Goal: Task Accomplishment & Management: Complete application form

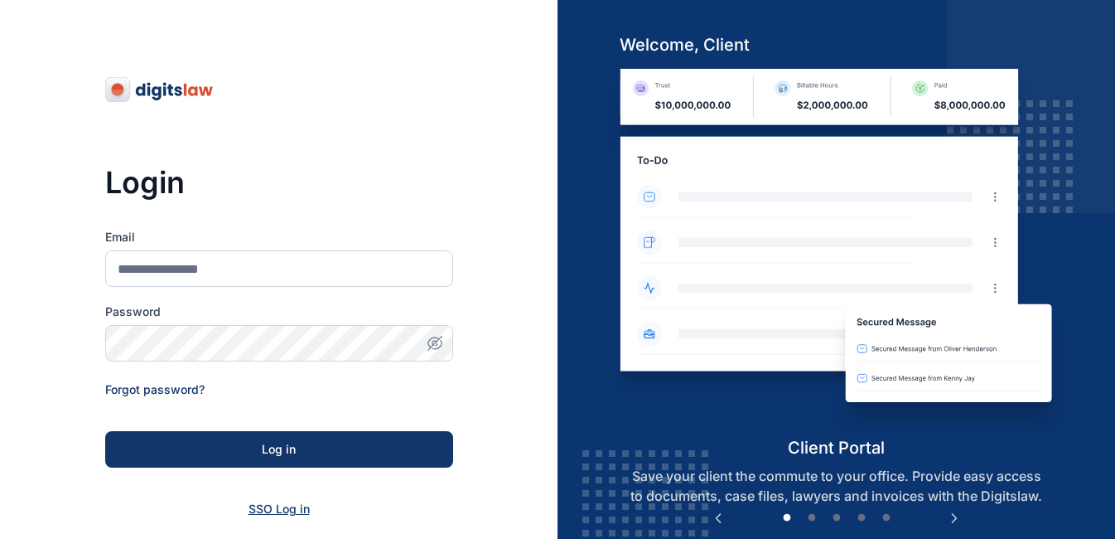
click at [276, 507] on span "SSO Log in" at bounding box center [279, 508] width 61 height 14
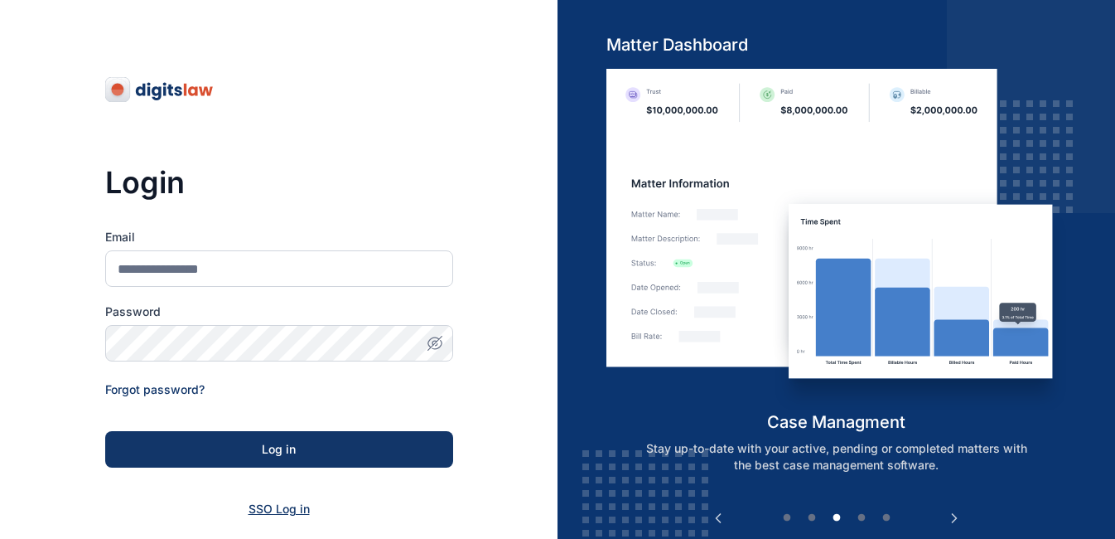
click at [263, 505] on span "SSO Log in" at bounding box center [279, 508] width 61 height 14
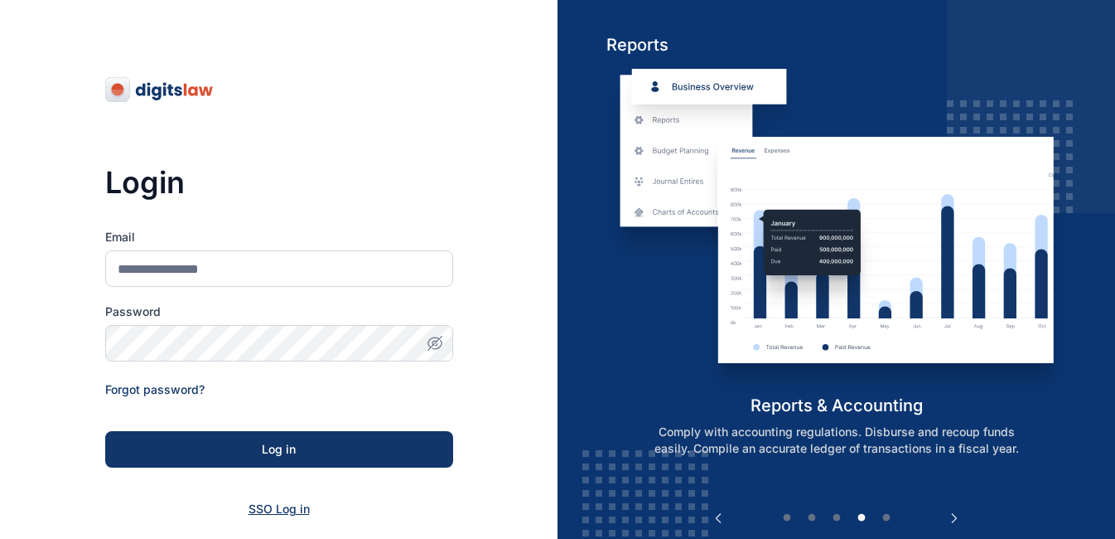
click at [263, 505] on span "SSO Log in" at bounding box center [279, 508] width 61 height 14
click at [281, 506] on span "SSO Log in" at bounding box center [279, 508] width 61 height 14
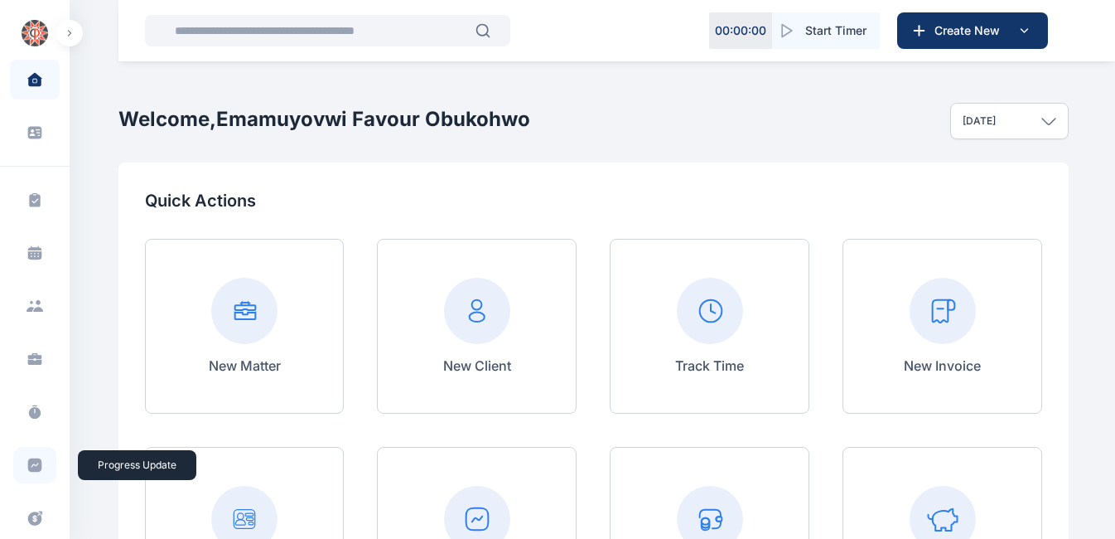
click at [32, 456] on span at bounding box center [34, 465] width 43 height 36
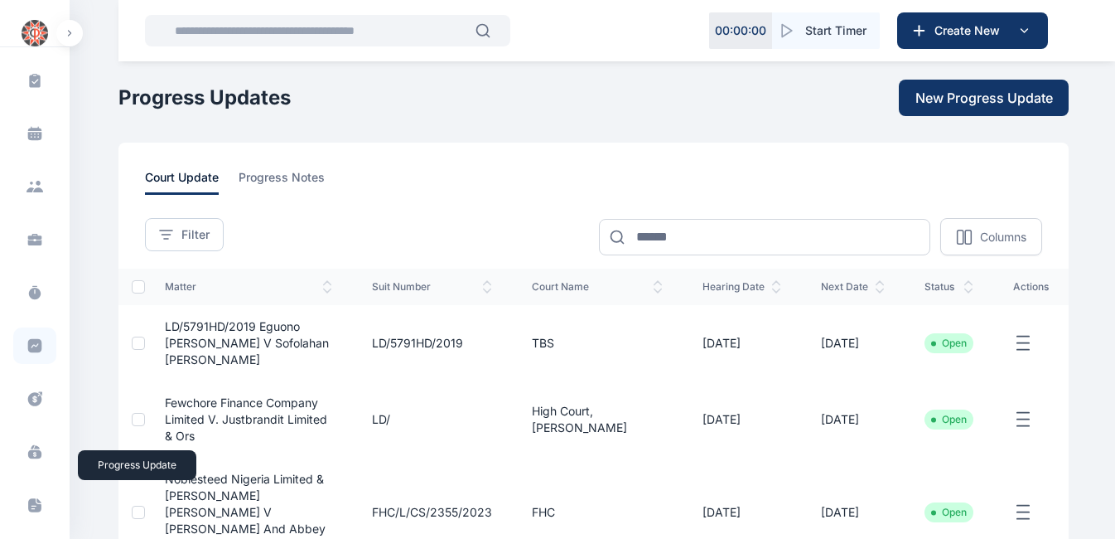
scroll to position [123, 0]
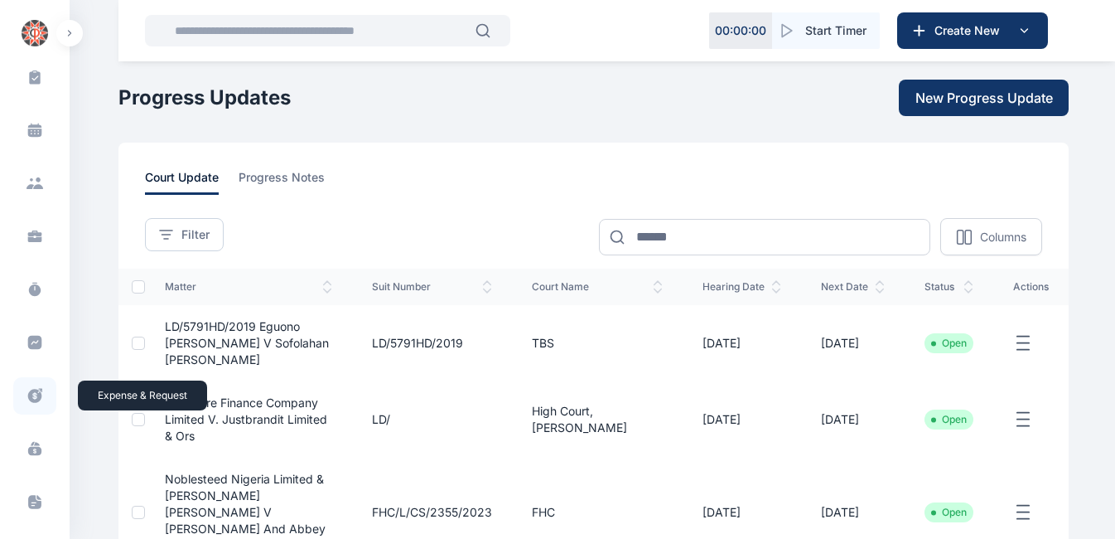
click at [33, 393] on icon at bounding box center [35, 395] width 17 height 17
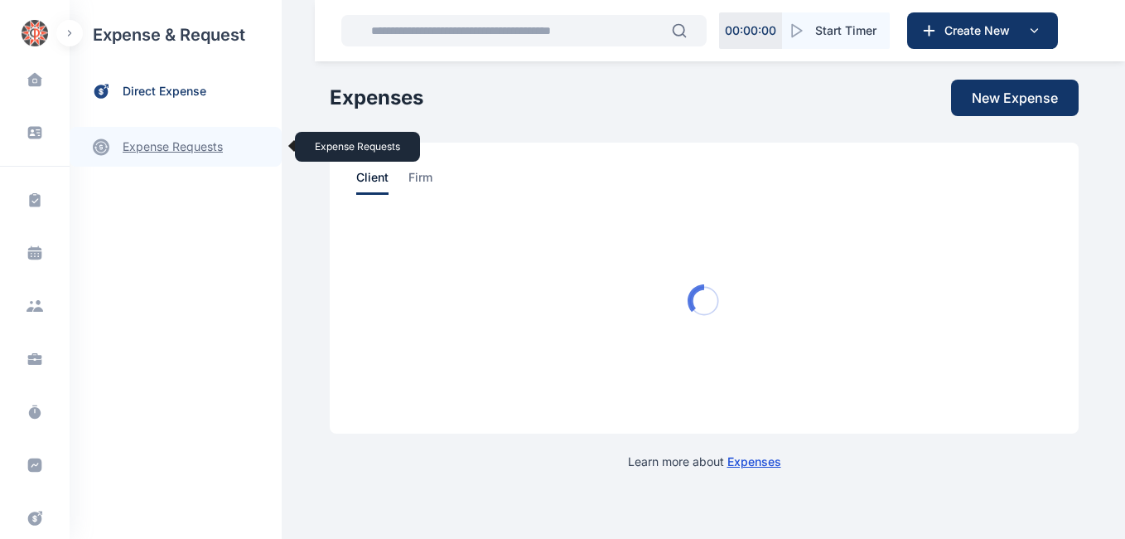
click at [181, 147] on link "expense requests expense requests" at bounding box center [176, 147] width 212 height 40
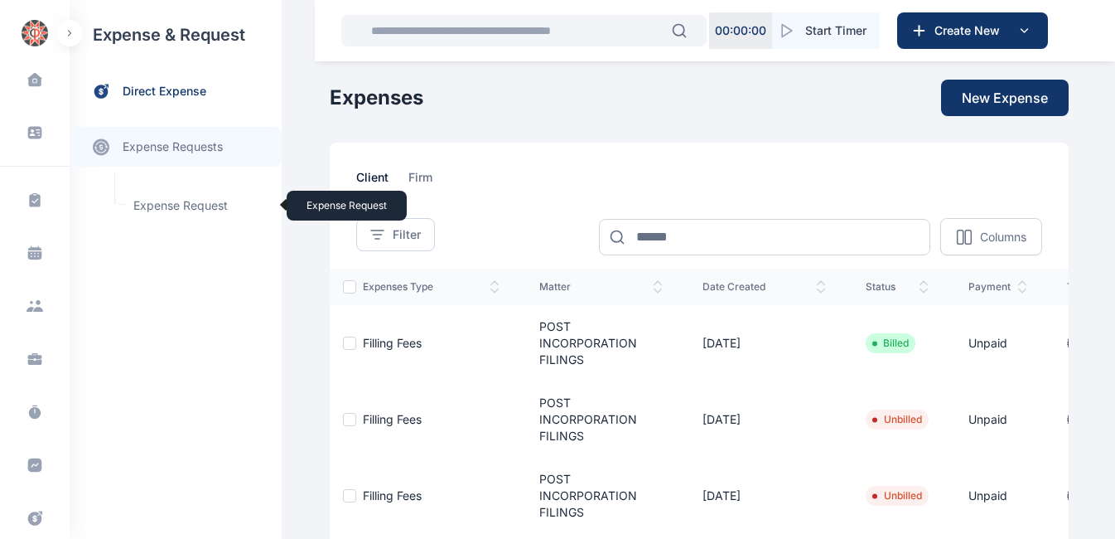
click at [181, 210] on span "Expense Request Expense Request" at bounding box center [198, 205] width 150 height 31
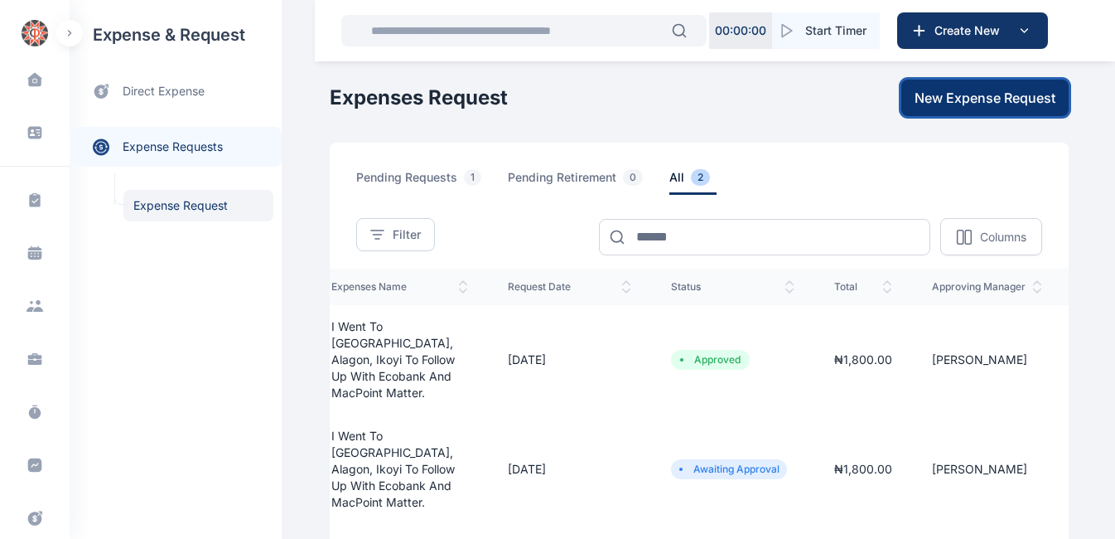
click at [1000, 100] on span "New Expense Request" at bounding box center [985, 98] width 141 height 20
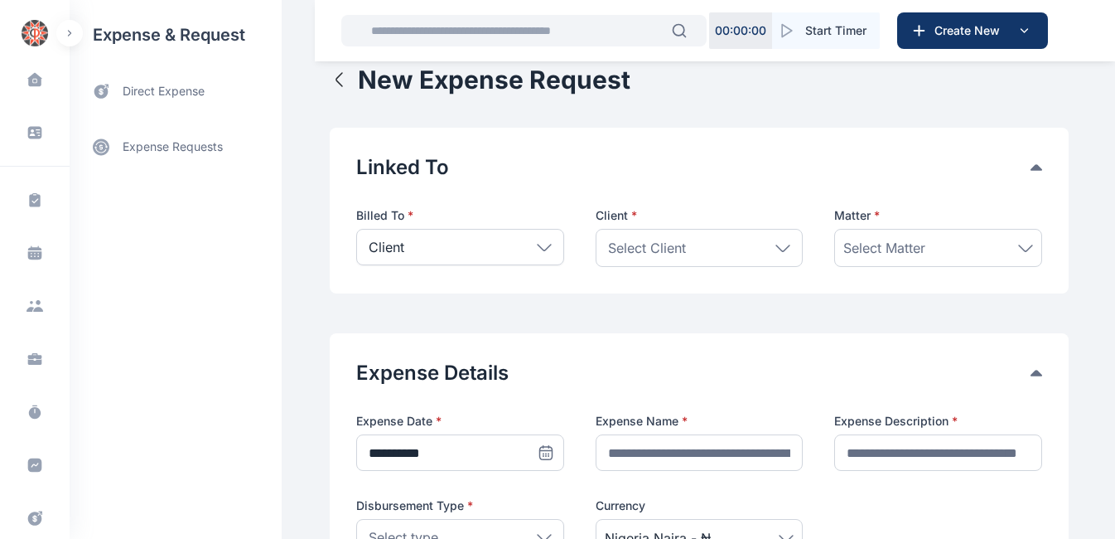
scroll to position [35, 0]
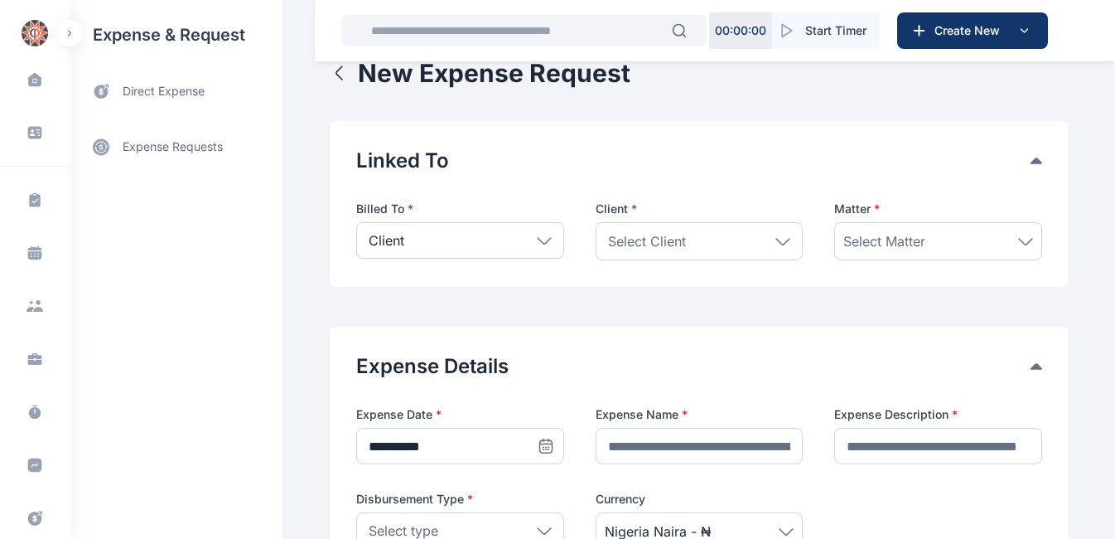
click at [539, 246] on div "Client" at bounding box center [460, 240] width 208 height 36
click at [389, 313] on p "Firm" at bounding box center [460, 316] width 178 height 17
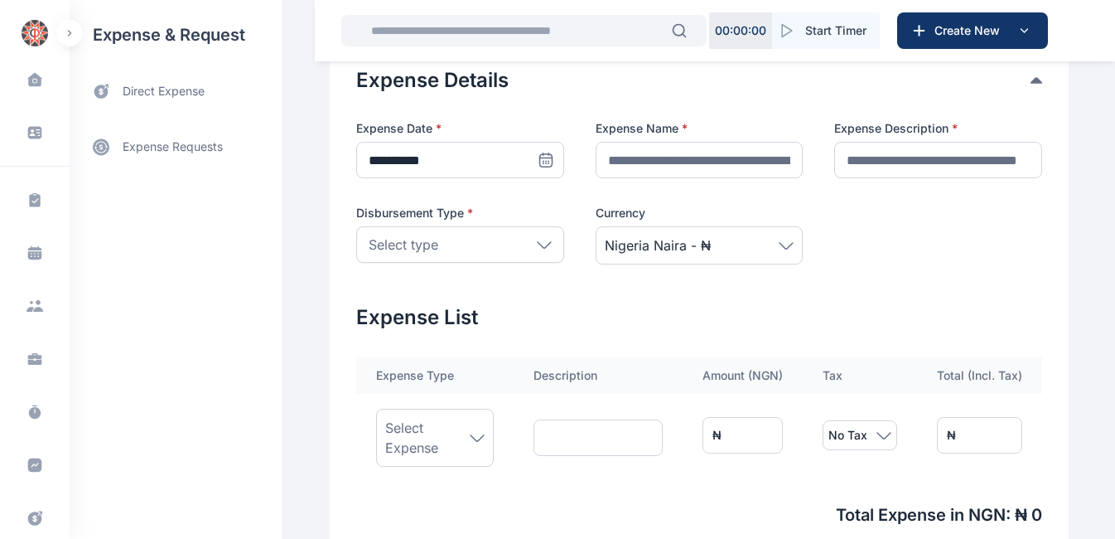
scroll to position [321, 0]
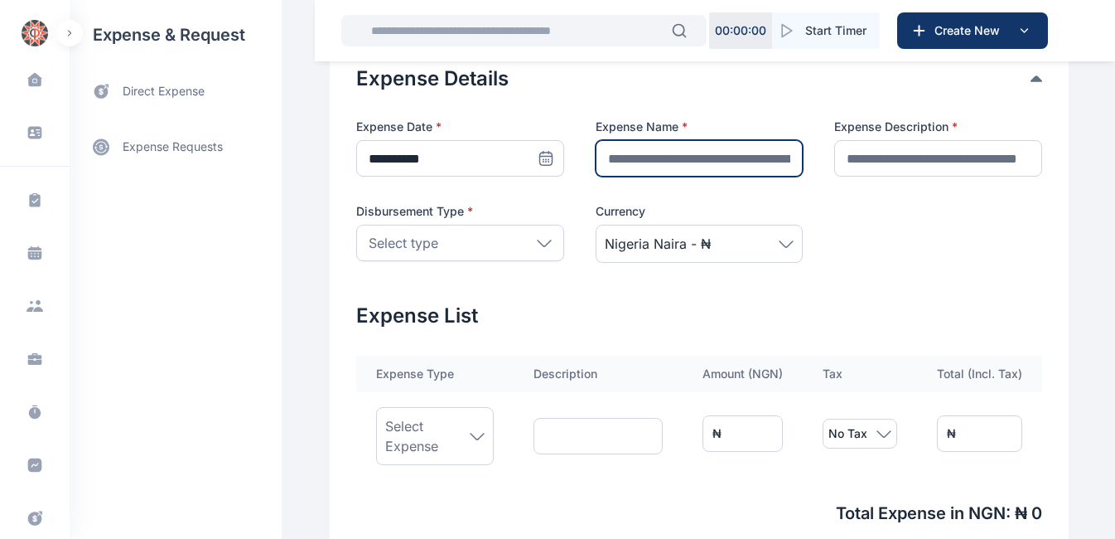
click at [665, 162] on input "text" at bounding box center [700, 158] width 208 height 36
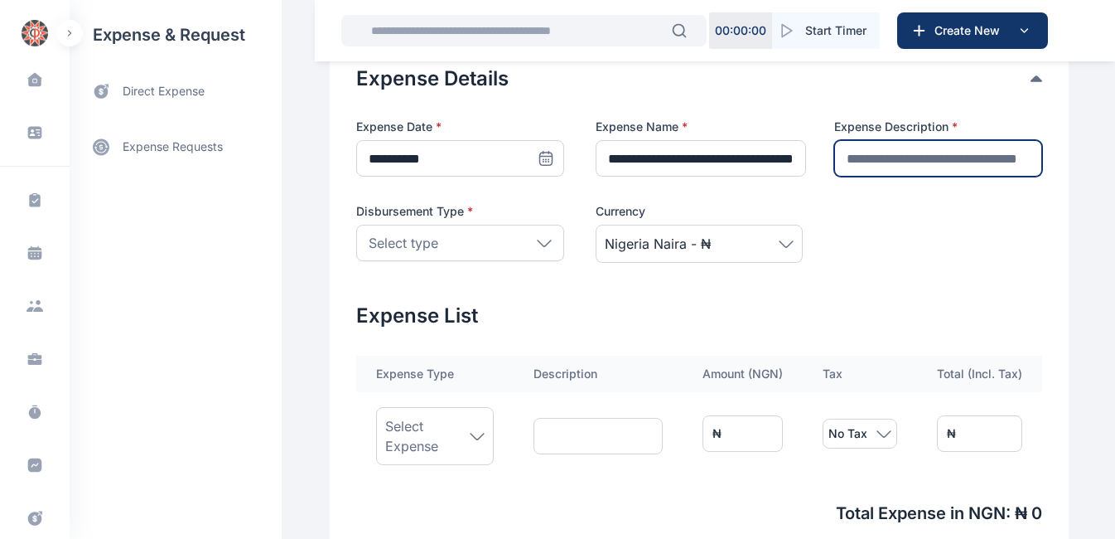
scroll to position [0, 0]
click at [877, 162] on input "text" at bounding box center [938, 158] width 208 height 36
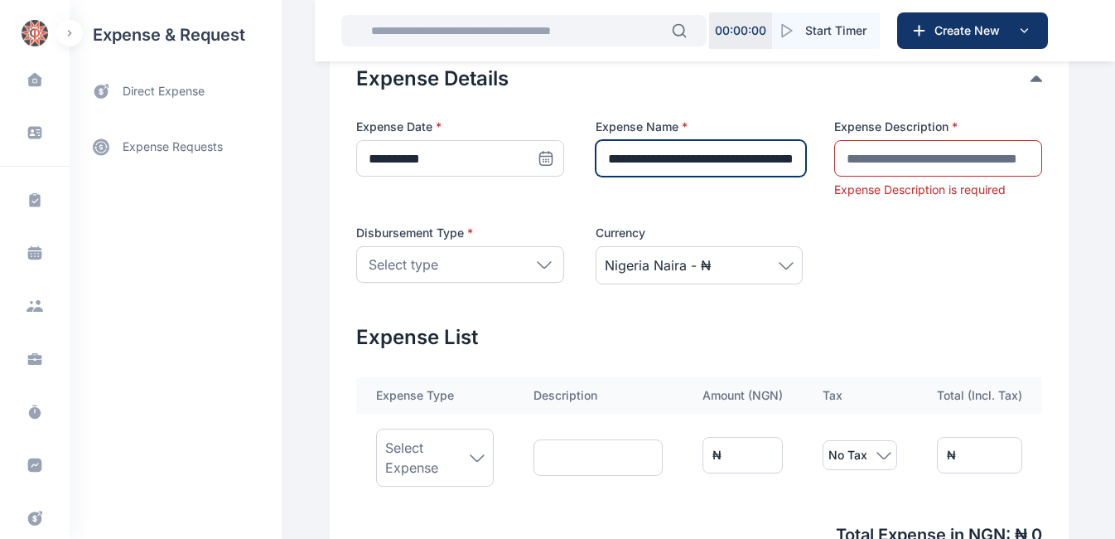
click at [658, 157] on input "**********" at bounding box center [701, 158] width 211 height 36
click at [600, 153] on input "**********" at bounding box center [701, 158] width 211 height 36
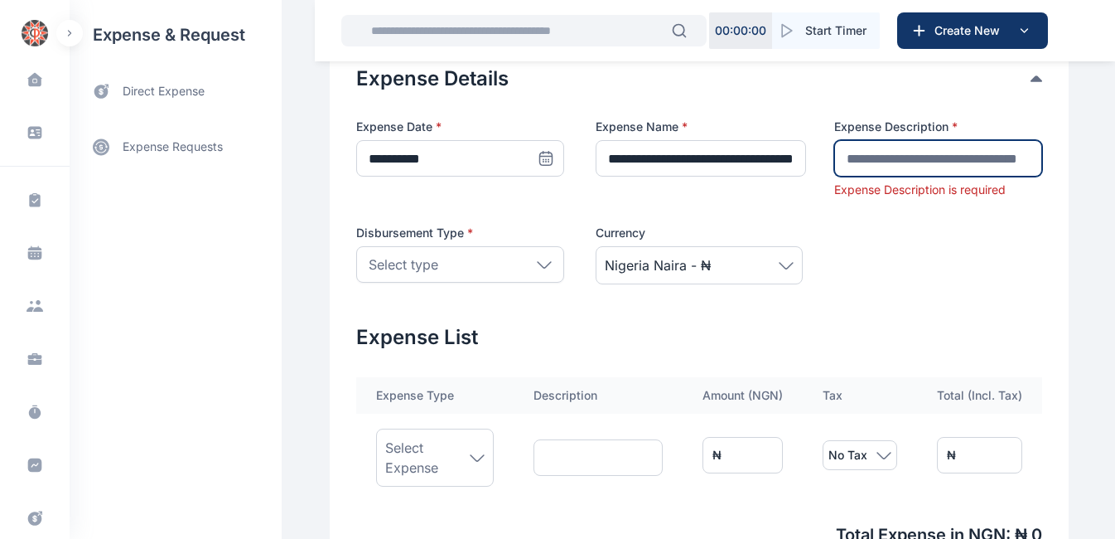
click at [868, 160] on input "text" at bounding box center [938, 158] width 208 height 36
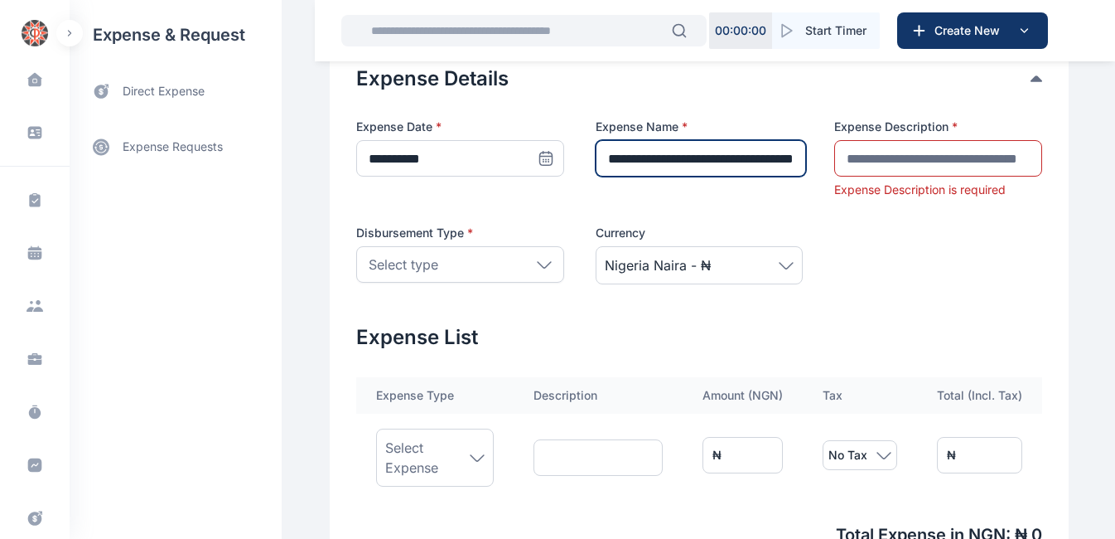
click at [790, 157] on input "**********" at bounding box center [701, 158] width 211 height 36
type input "*"
